Goal: Task Accomplishment & Management: Complete application form

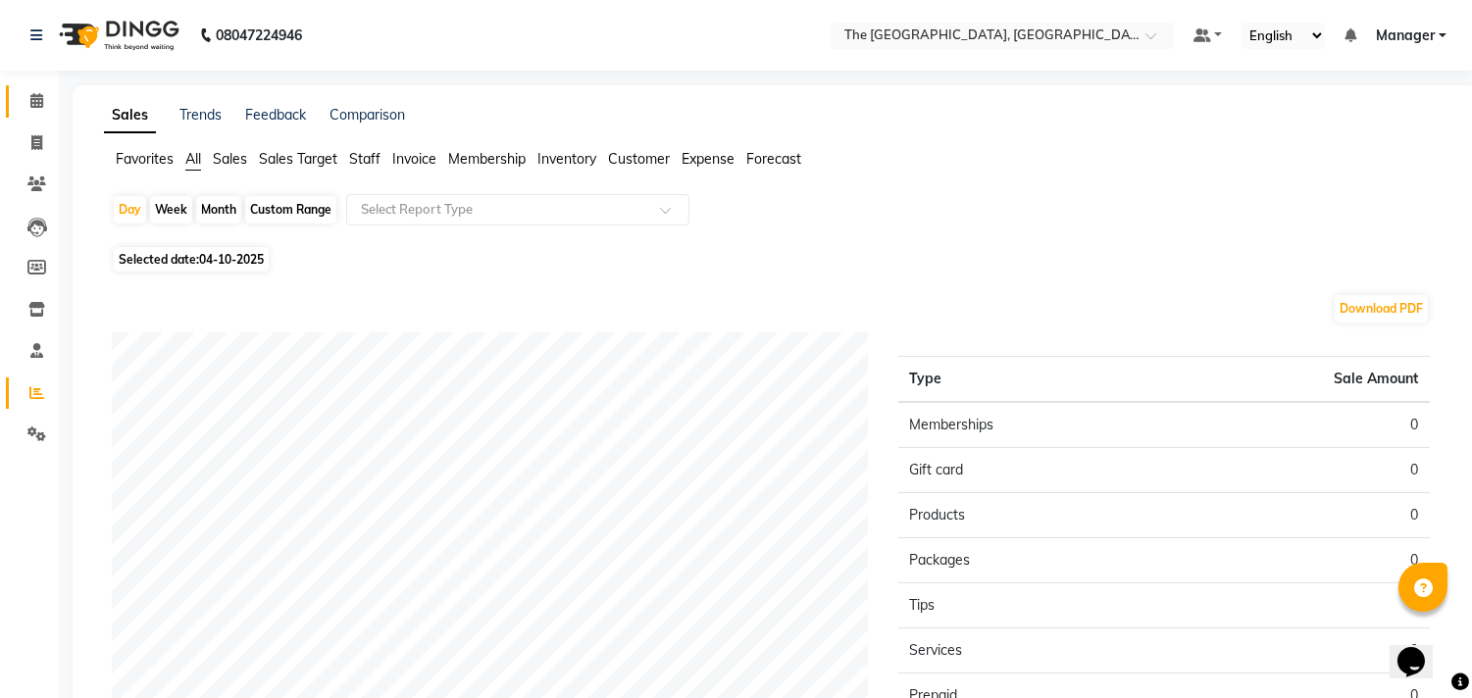
click at [32, 85] on link "Calendar" at bounding box center [29, 101] width 47 height 32
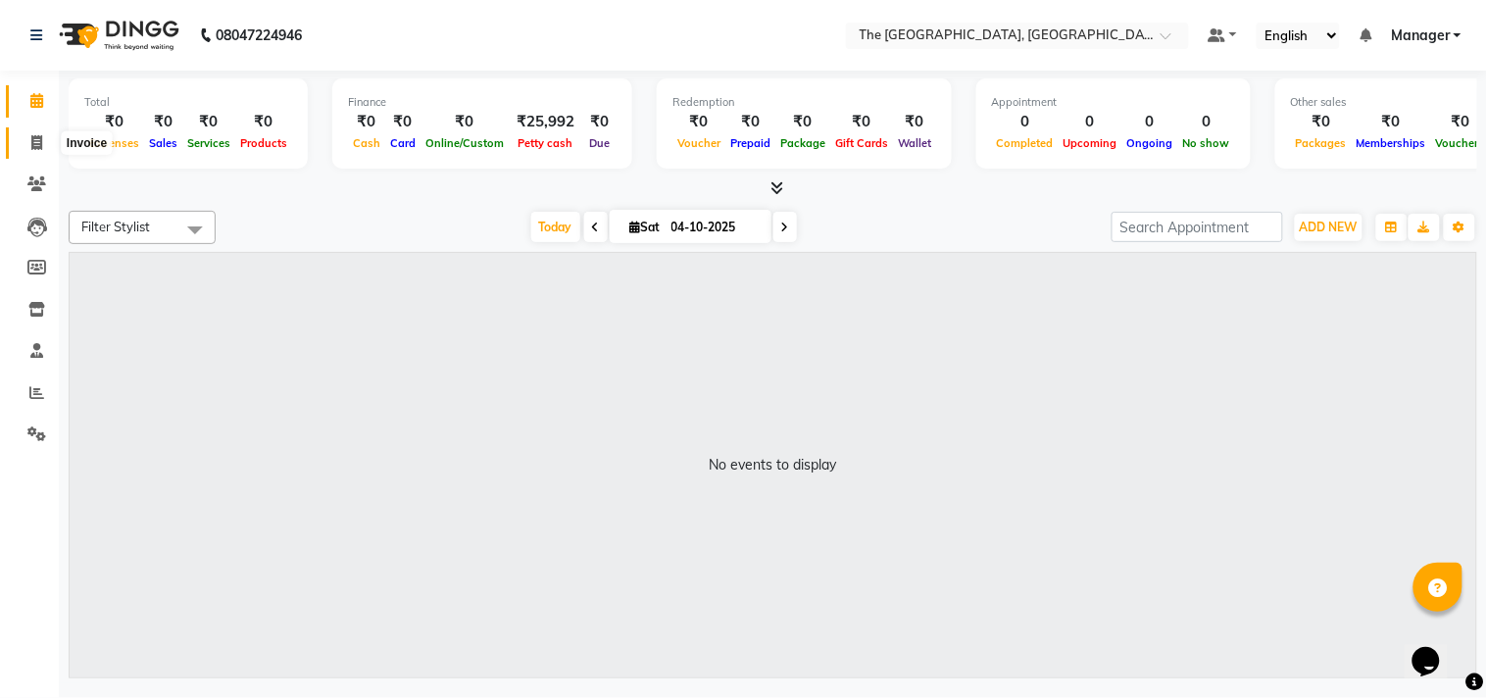
click at [32, 145] on icon at bounding box center [36, 142] width 11 height 15
select select "service"
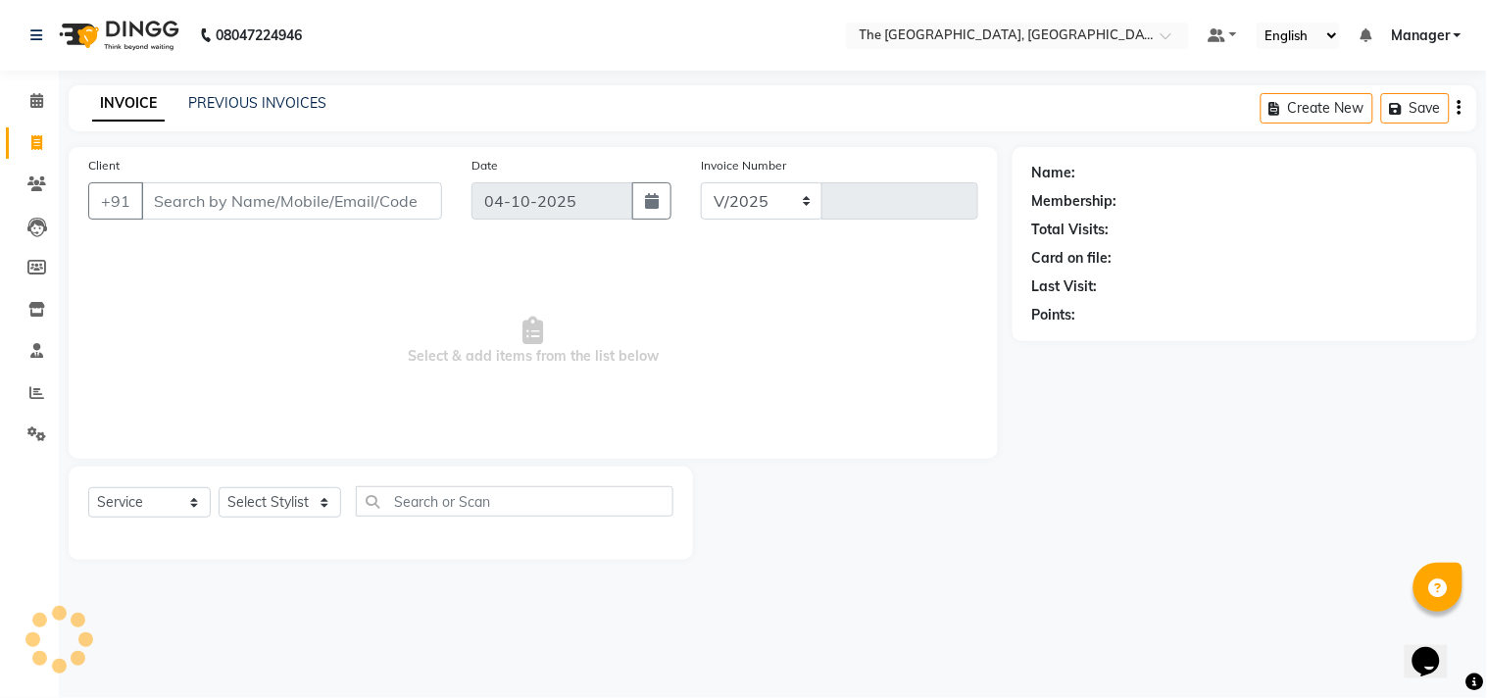
select select "7501"
type input "0591"
click at [298, 504] on select "Select Stylist FATHIMUNNISA Manager [PERSON_NAME] SUMIT [PERSON_NAME]" at bounding box center [280, 502] width 123 height 30
select select "90343"
click at [219, 488] on select "Select Stylist FATHIMUNNISA Manager [PERSON_NAME] SUMIT [PERSON_NAME]" at bounding box center [280, 502] width 123 height 30
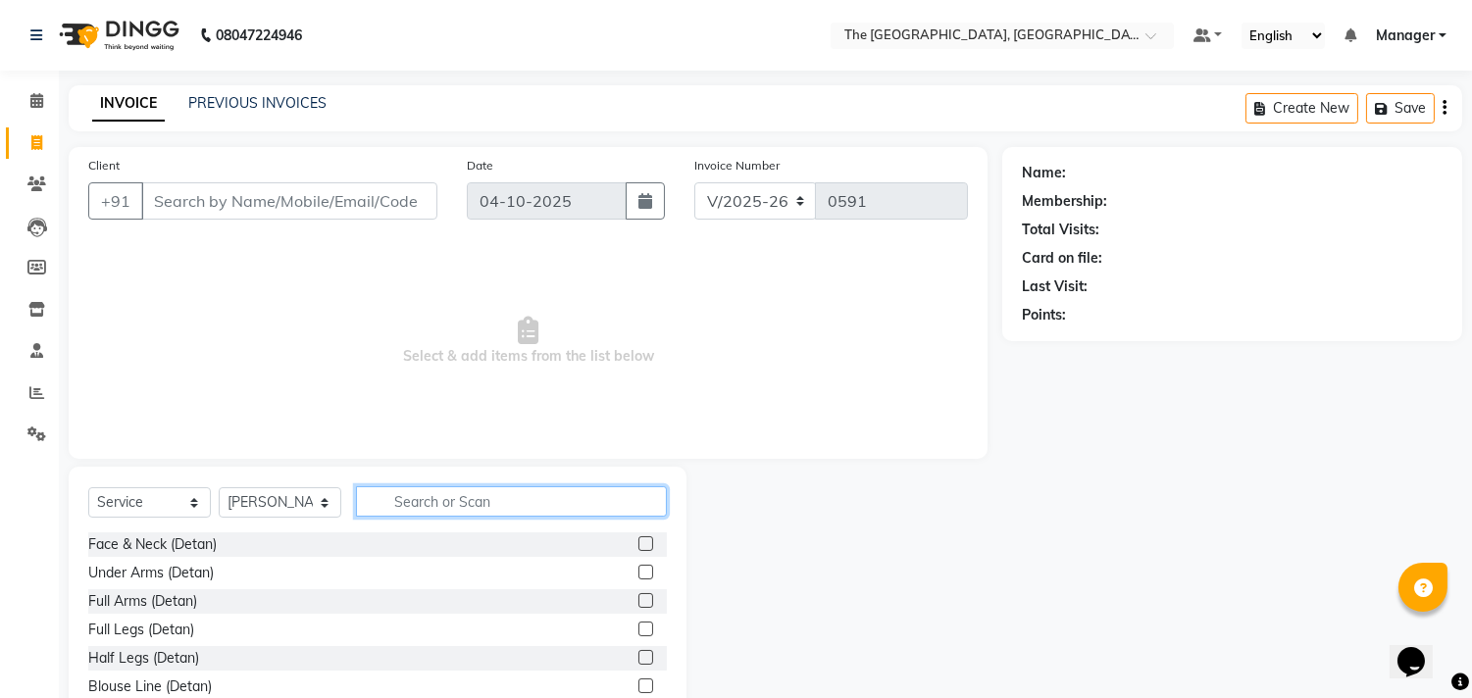
click at [428, 505] on input "text" at bounding box center [511, 501] width 311 height 30
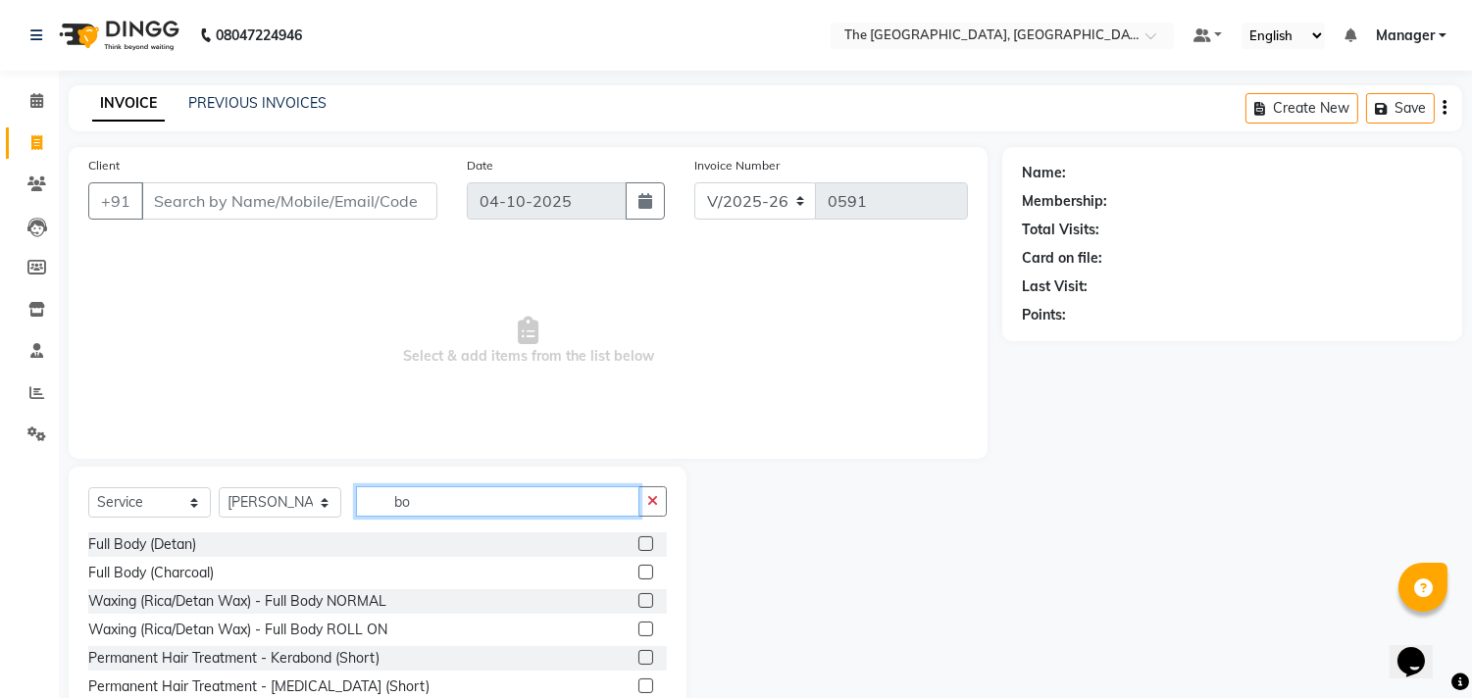
type input "b"
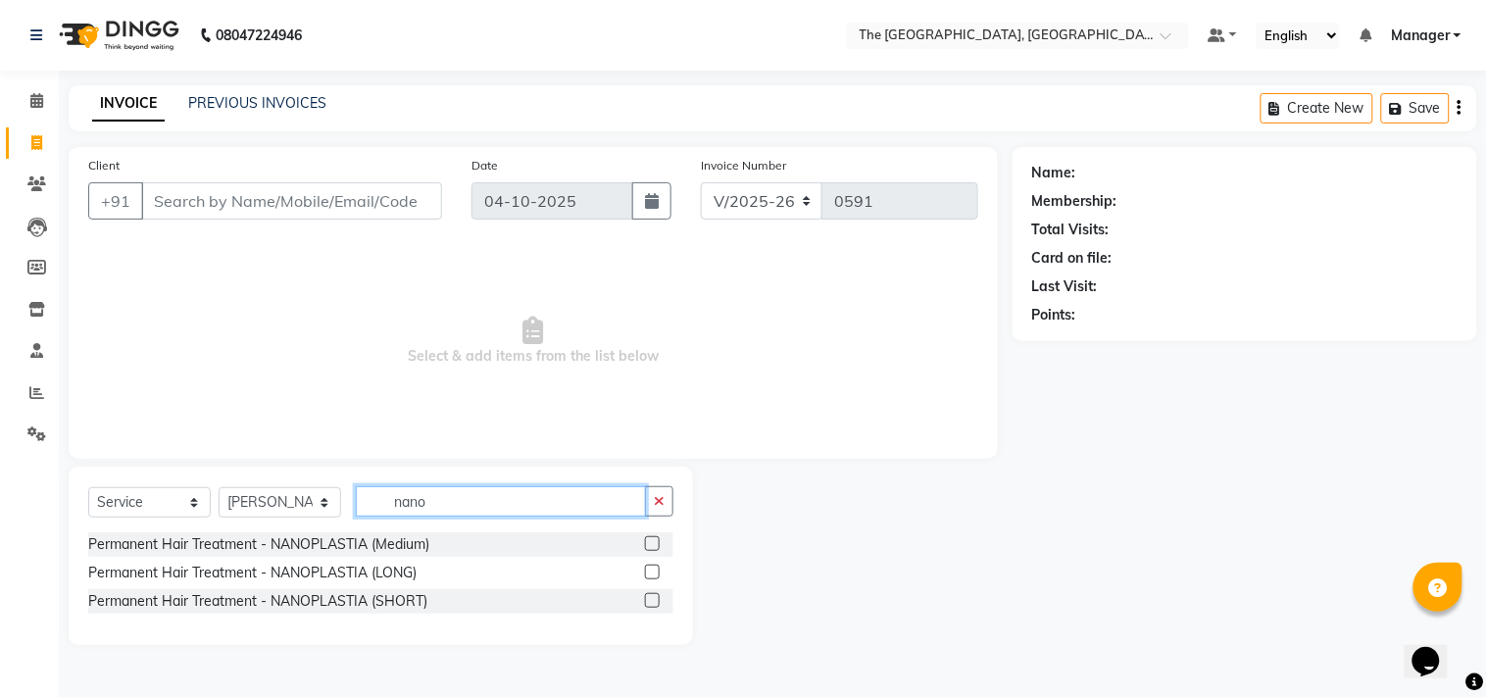
type input "nano"
click at [652, 546] on label at bounding box center [652, 543] width 15 height 15
click at [652, 546] on input "checkbox" at bounding box center [651, 544] width 13 height 13
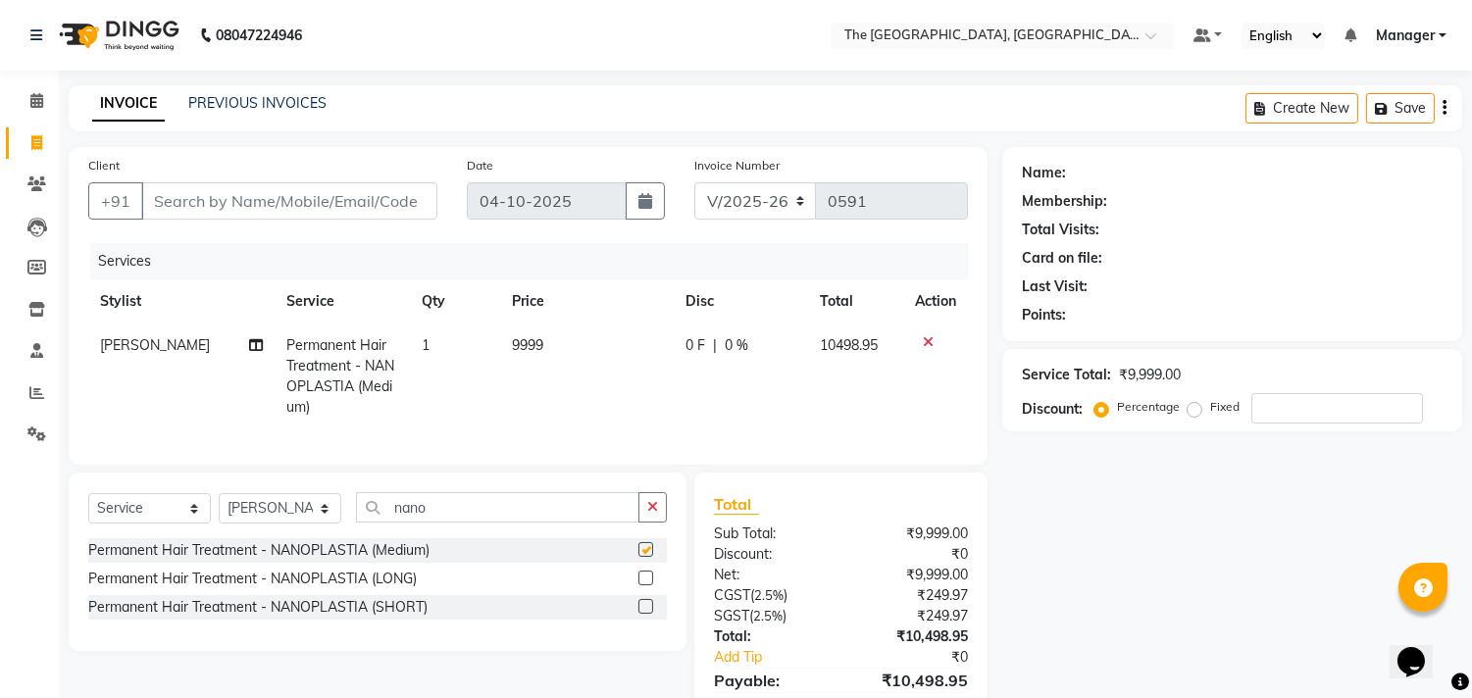
checkbox input "false"
click at [565, 344] on td "9999" at bounding box center [587, 377] width 175 height 106
select select "90343"
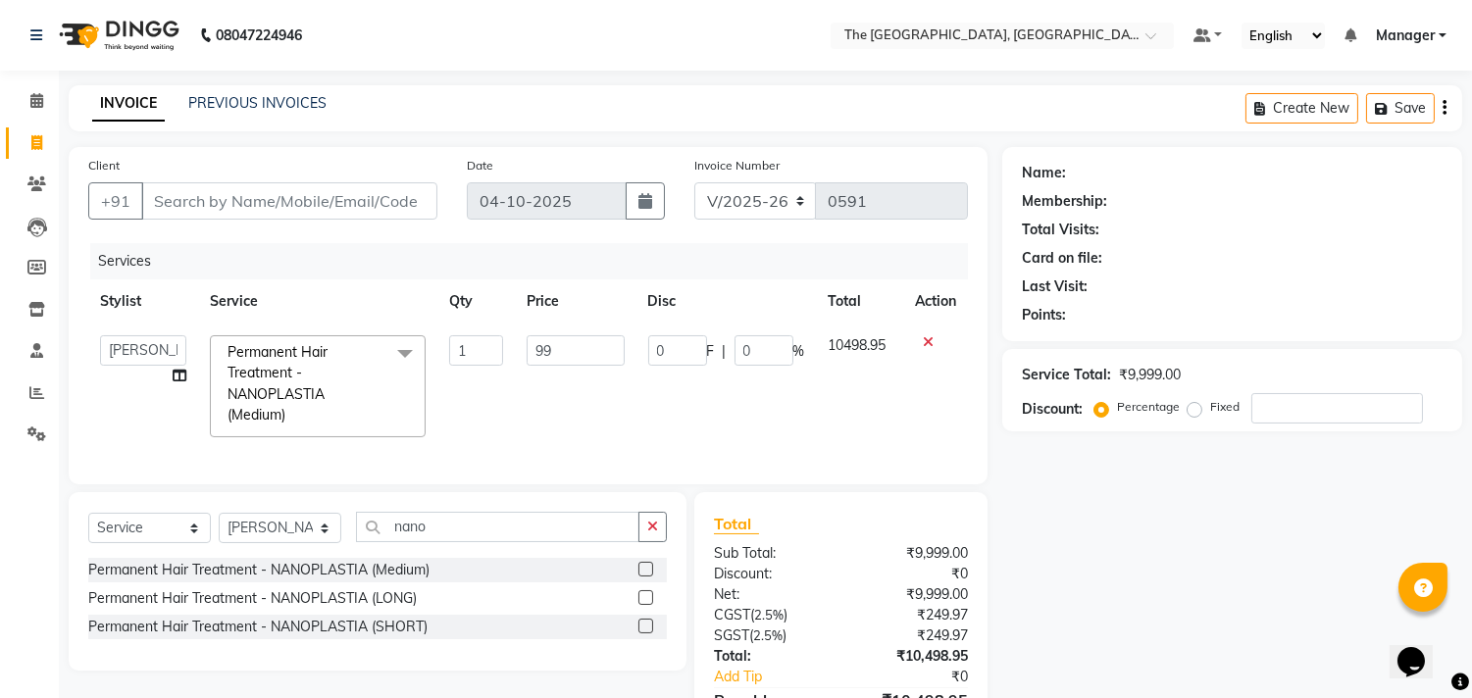
type input "9"
type input "10000"
click at [574, 418] on td "10000" at bounding box center [575, 387] width 121 height 126
select select "90343"
click at [1270, 417] on input "number" at bounding box center [1337, 408] width 172 height 30
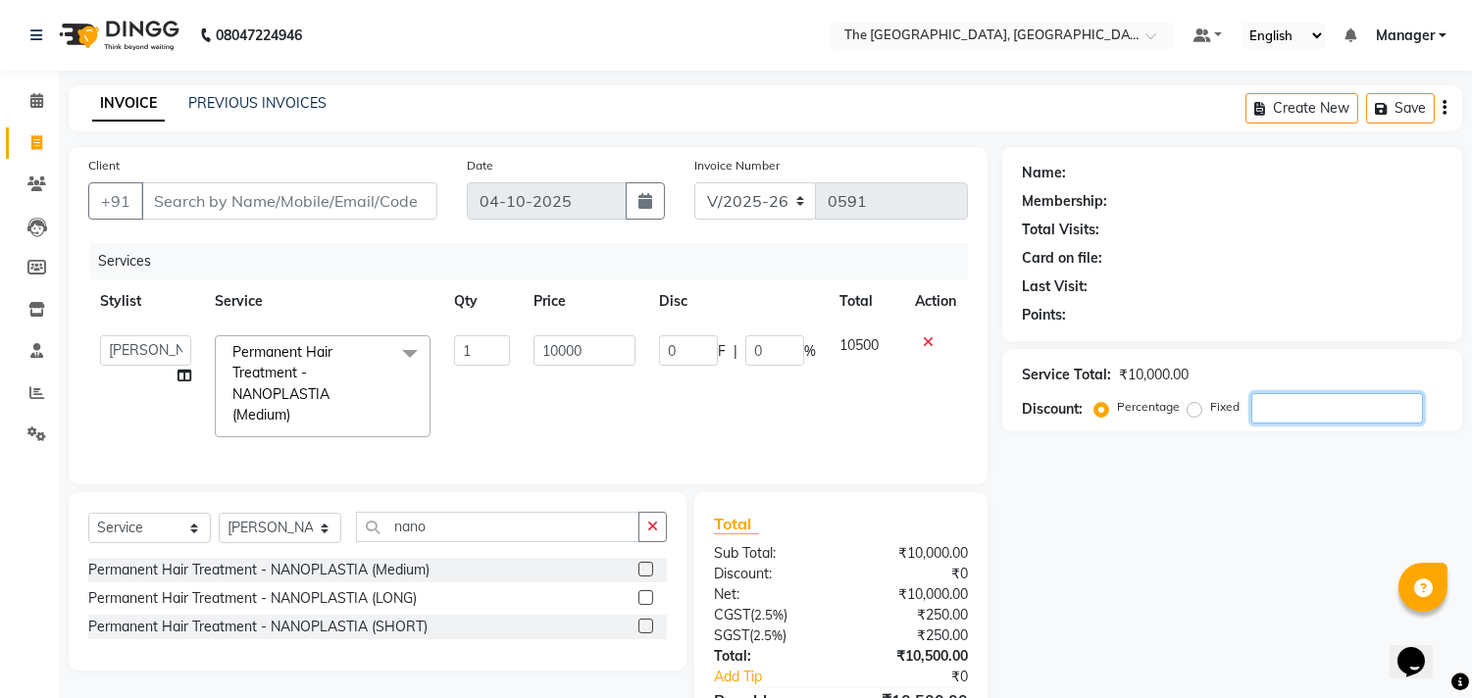
type input "3"
type input "300"
type input "3"
type input "30"
type input "3000"
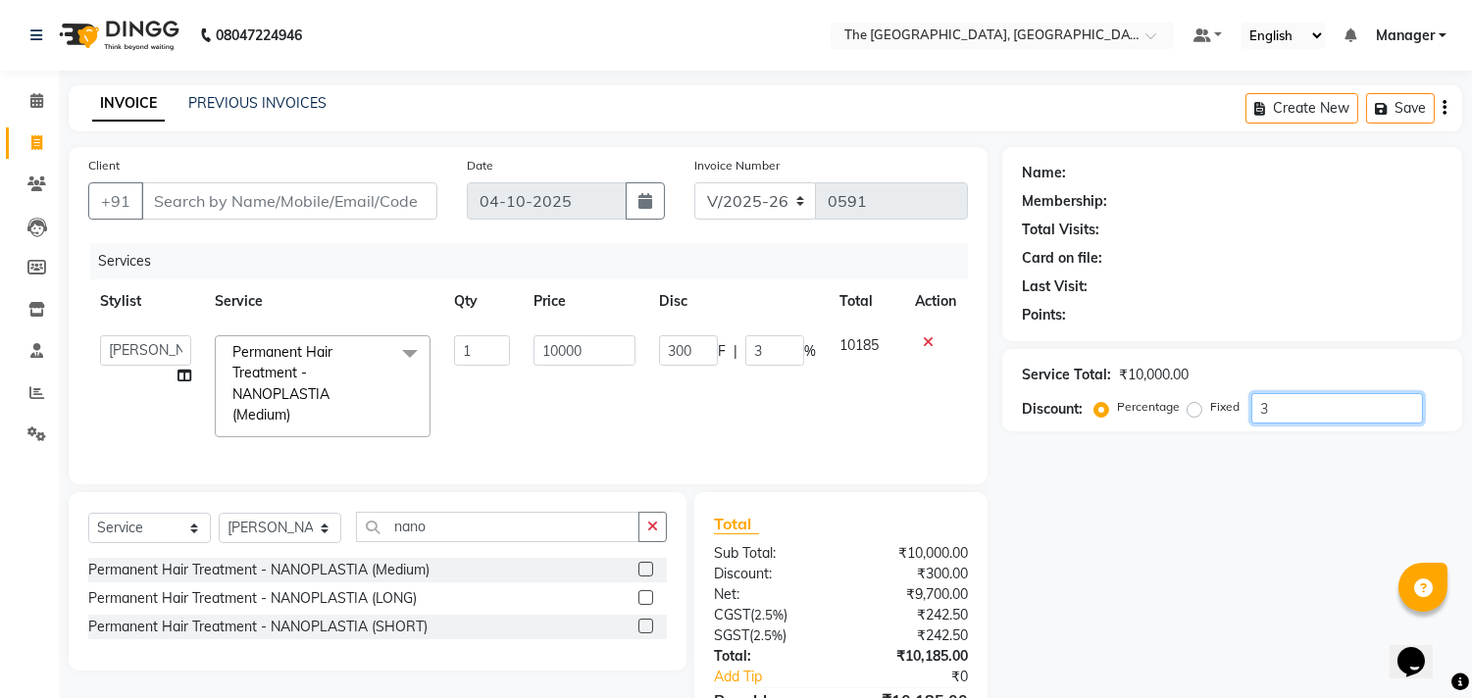
type input "30"
click at [658, 542] on button "button" at bounding box center [652, 527] width 28 height 30
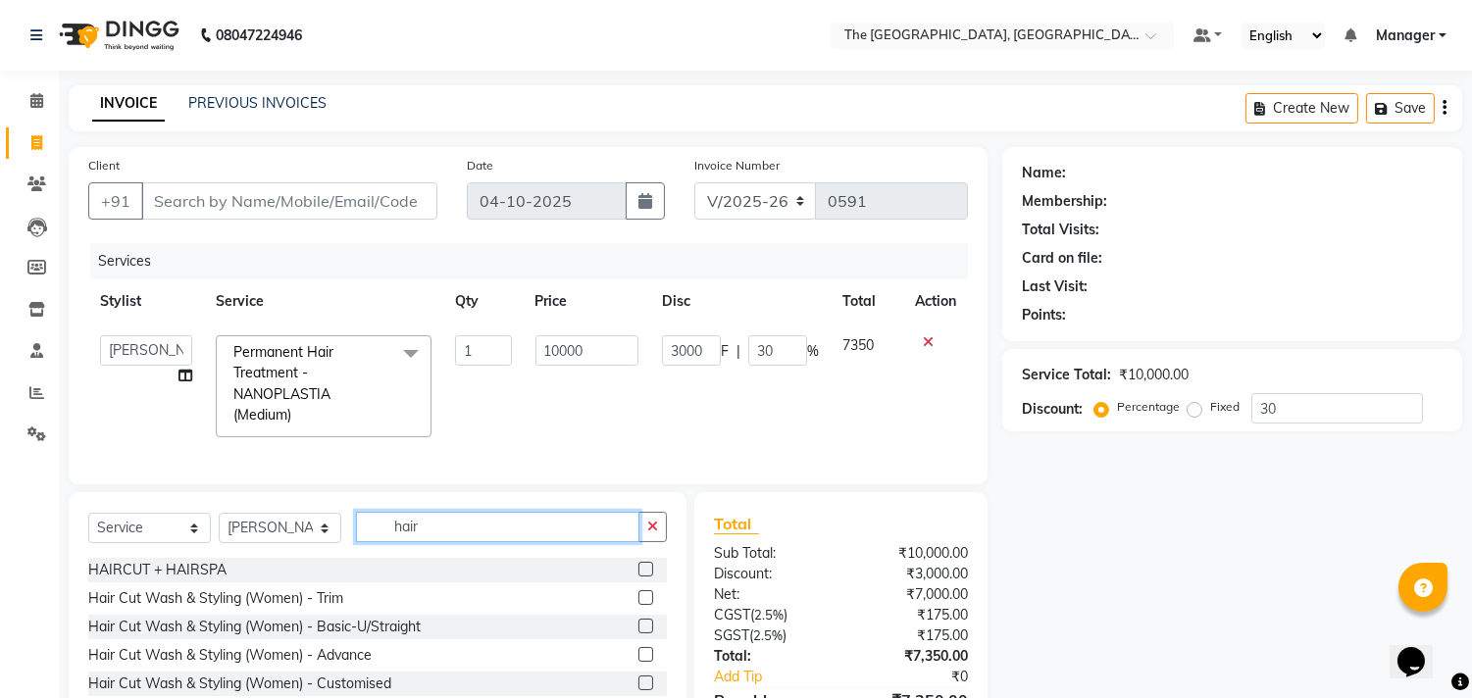
type input "hair"
click at [638, 633] on label at bounding box center [645, 626] width 15 height 15
click at [638, 633] on input "checkbox" at bounding box center [644, 627] width 13 height 13
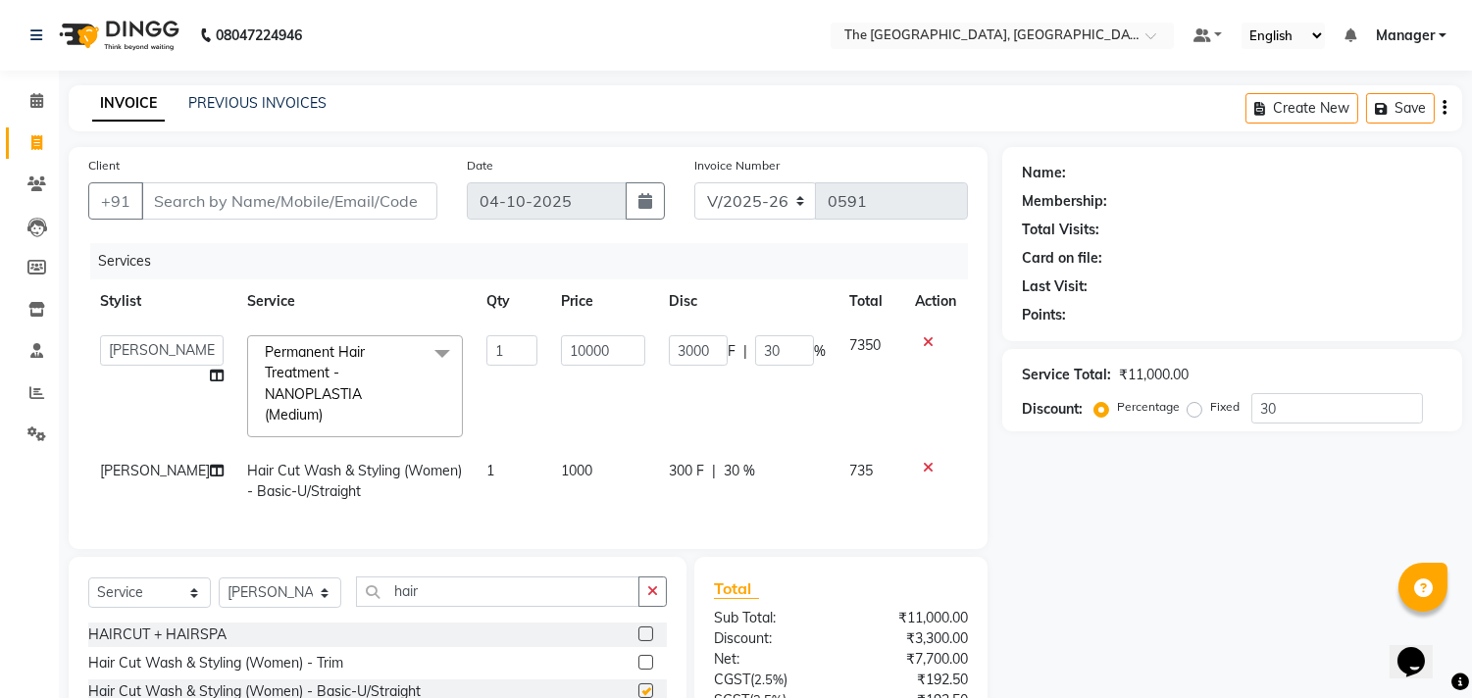
checkbox input "false"
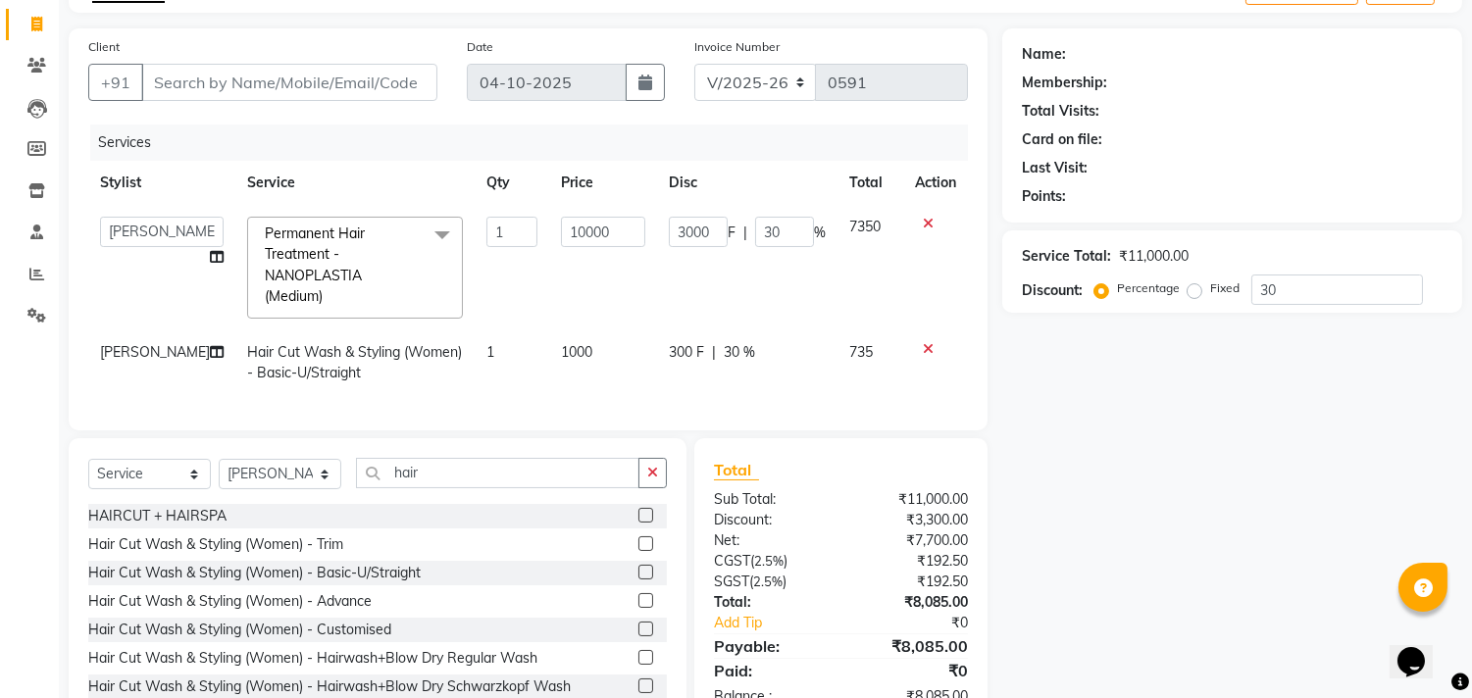
scroll to position [193, 0]
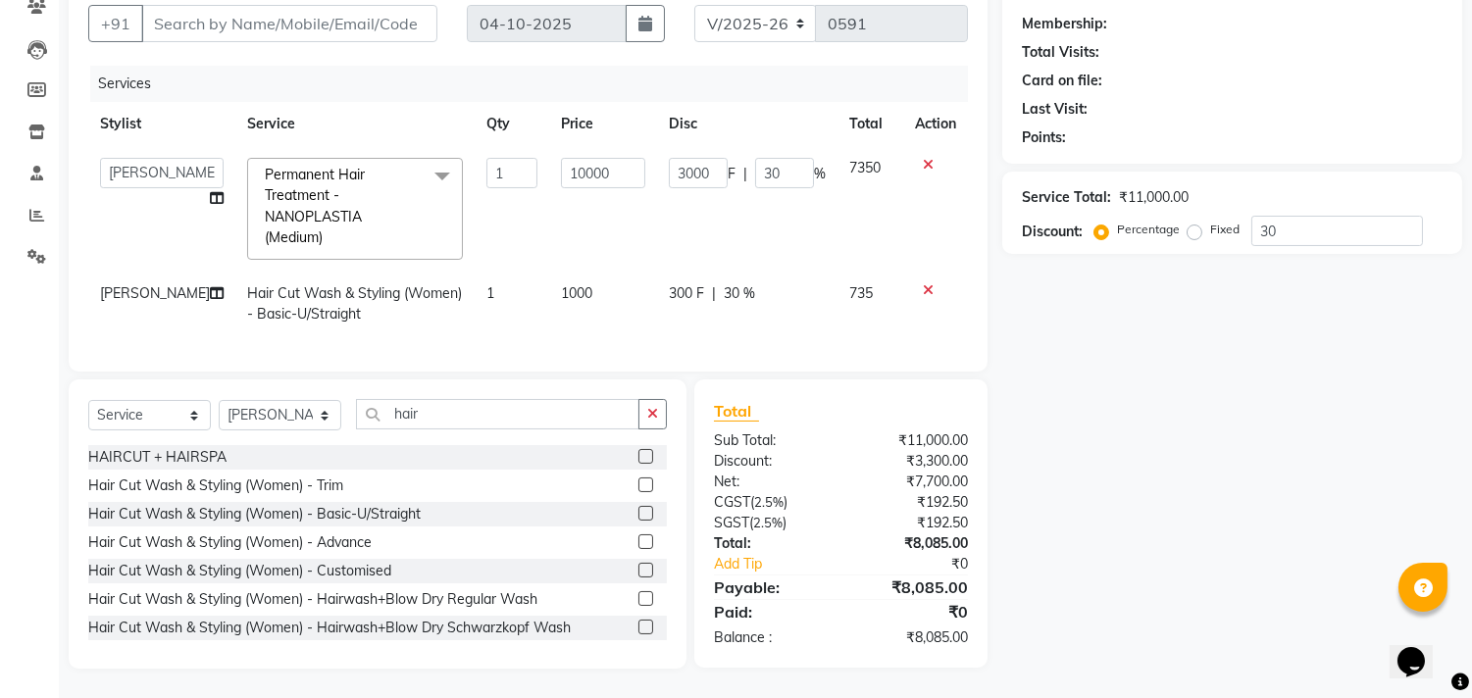
click at [761, 283] on div "300 F | 30 %" at bounding box center [747, 293] width 157 height 21
select select "90343"
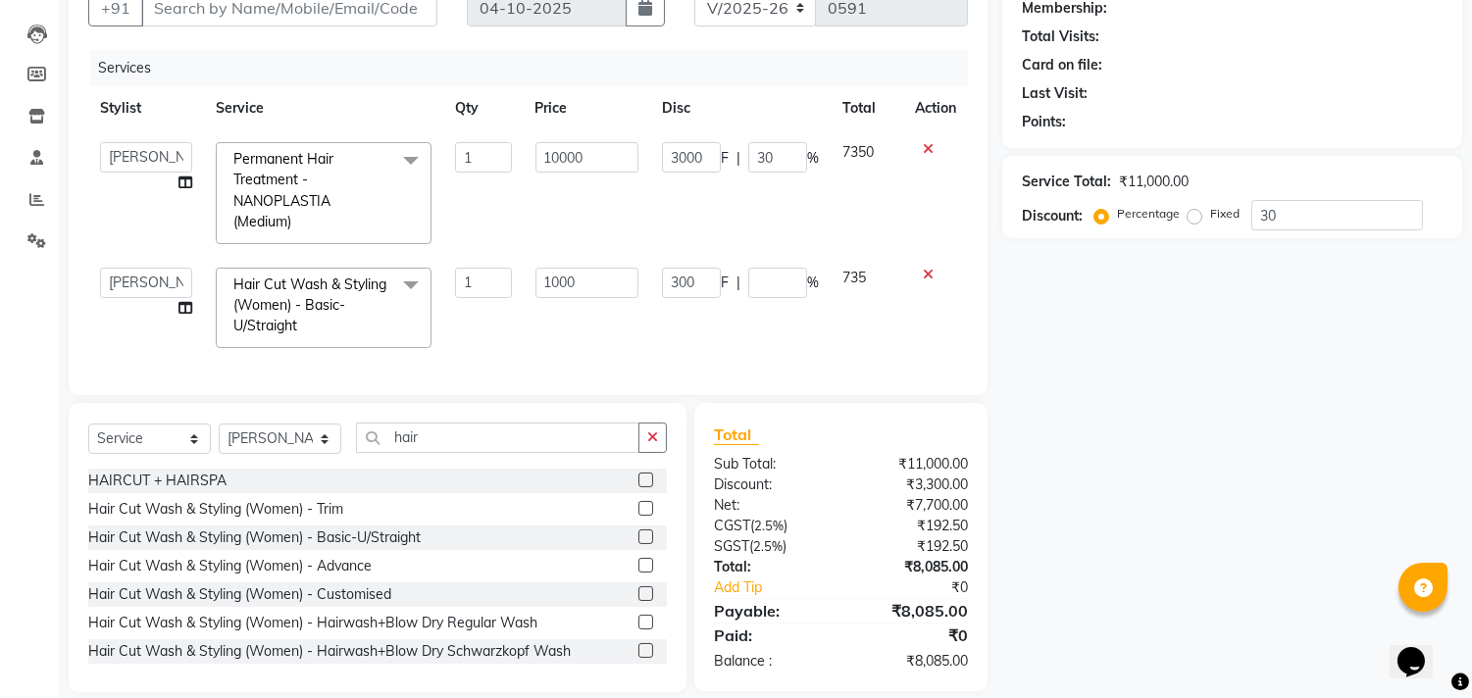
click at [768, 351] on div "Client +91 Date [DATE] Invoice Number V/2025 V/[PHONE_NUMBER] Services Stylist …" at bounding box center [528, 174] width 919 height 441
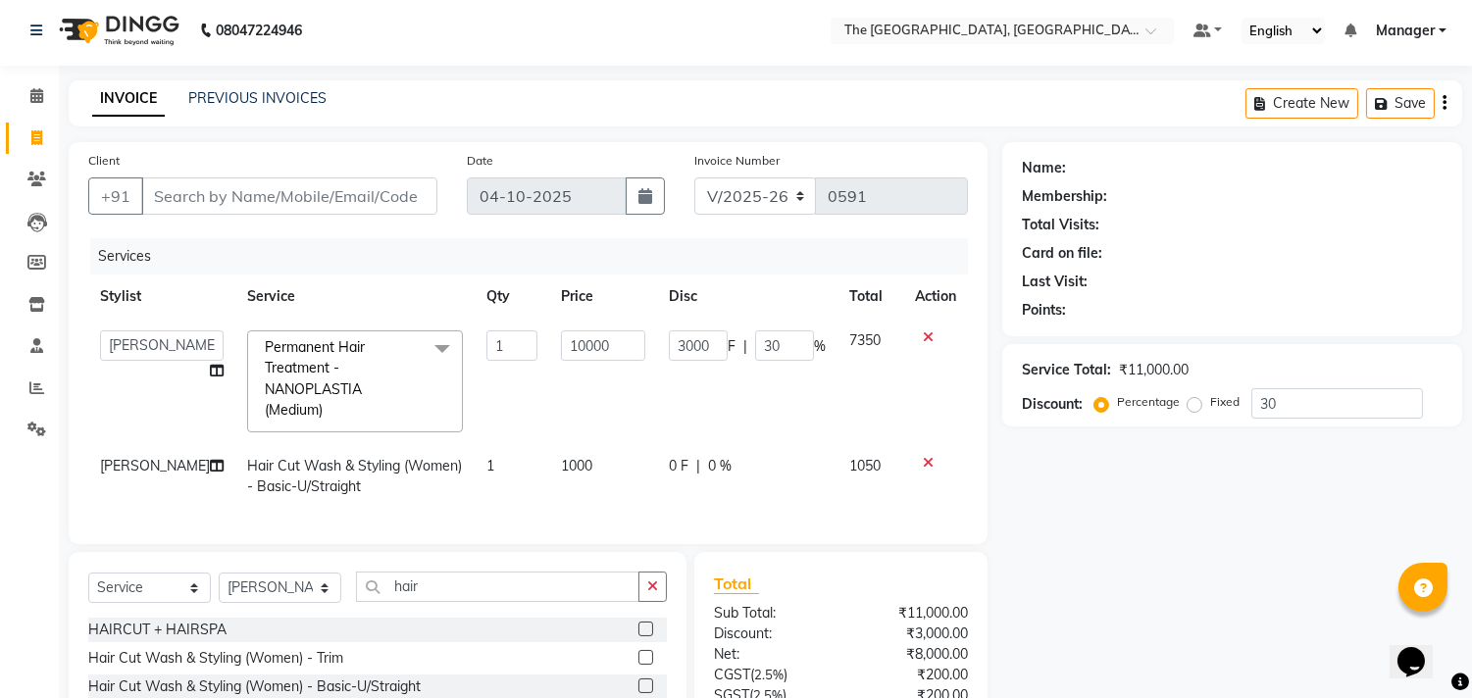
scroll to position [0, 0]
